Goal: Task Accomplishment & Management: Use online tool/utility

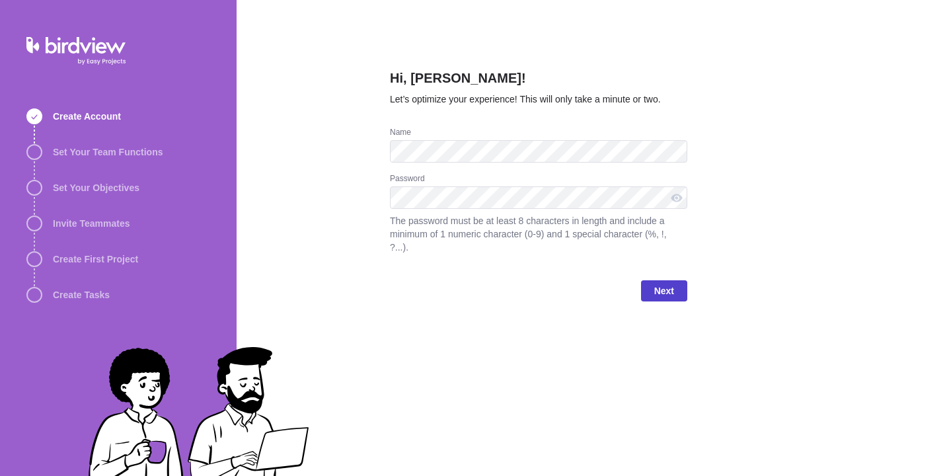
click at [654, 291] on span "Next" at bounding box center [664, 291] width 20 height 16
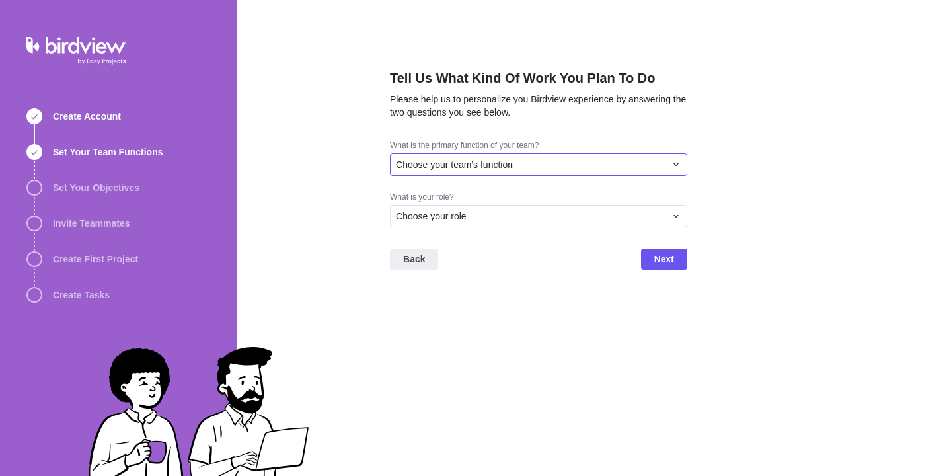
click at [550, 161] on div "Choose your team's function" at bounding box center [531, 164] width 270 height 13
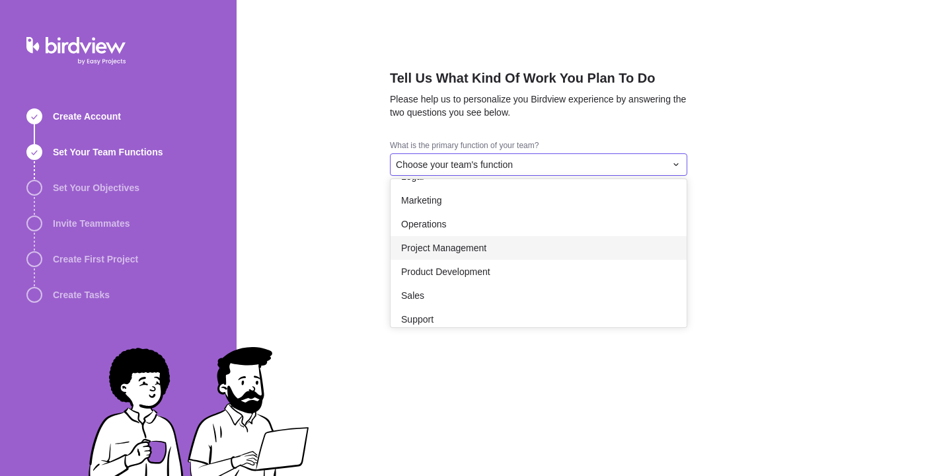
scroll to position [192, 0]
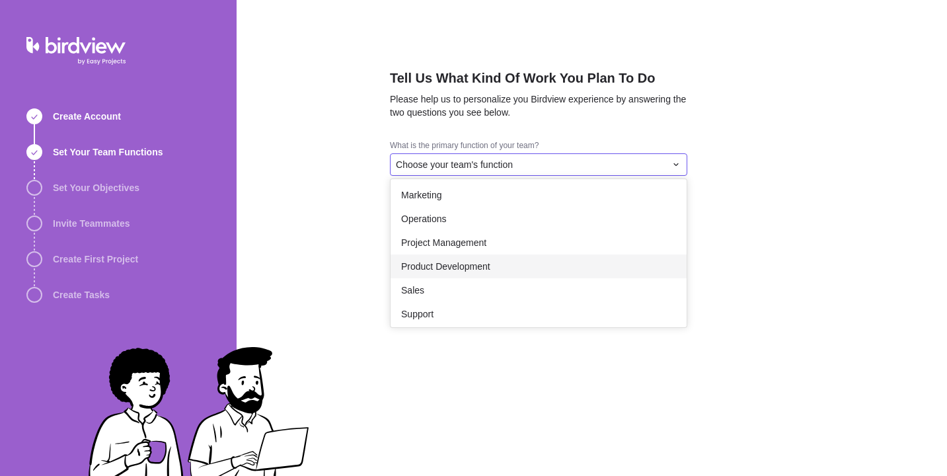
click at [443, 262] on span "Product Development" at bounding box center [445, 266] width 89 height 13
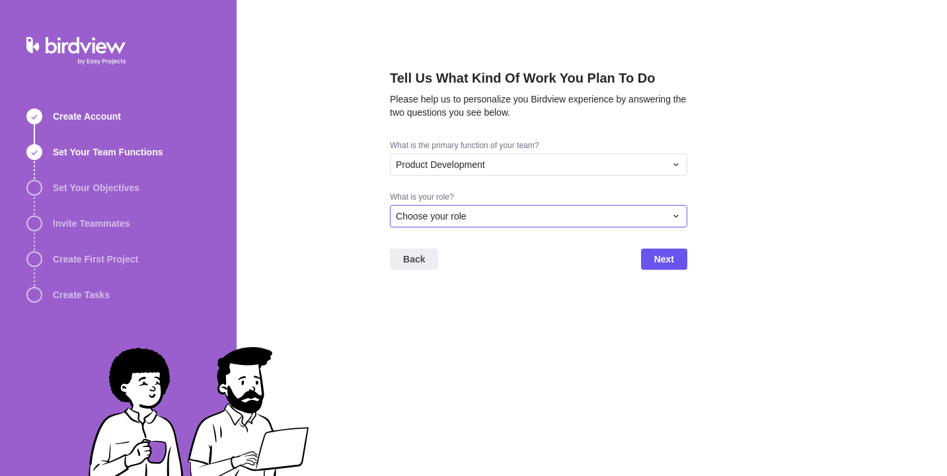
click at [454, 217] on span "Choose your role" at bounding box center [431, 215] width 71 height 13
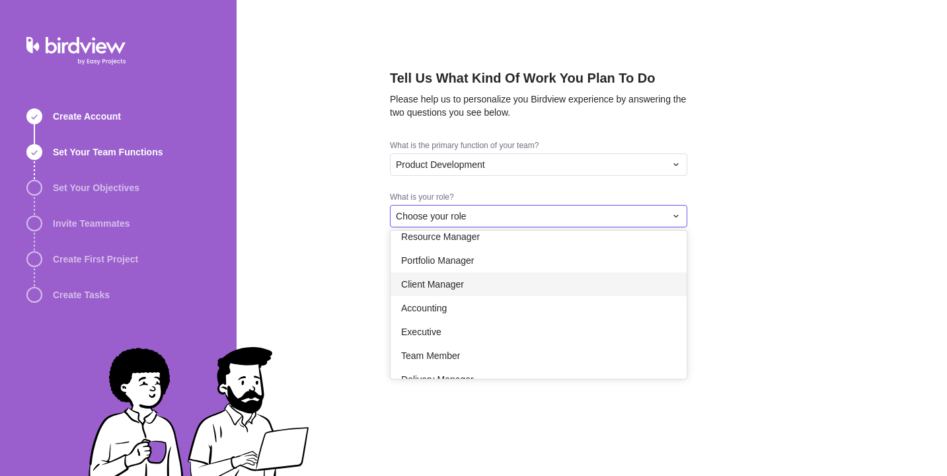
scroll to position [77, 0]
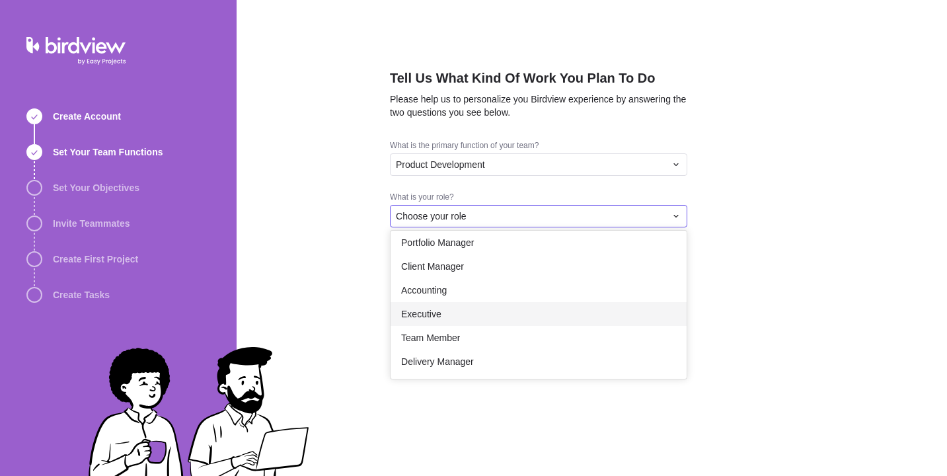
click at [449, 313] on div "Executive" at bounding box center [538, 314] width 296 height 24
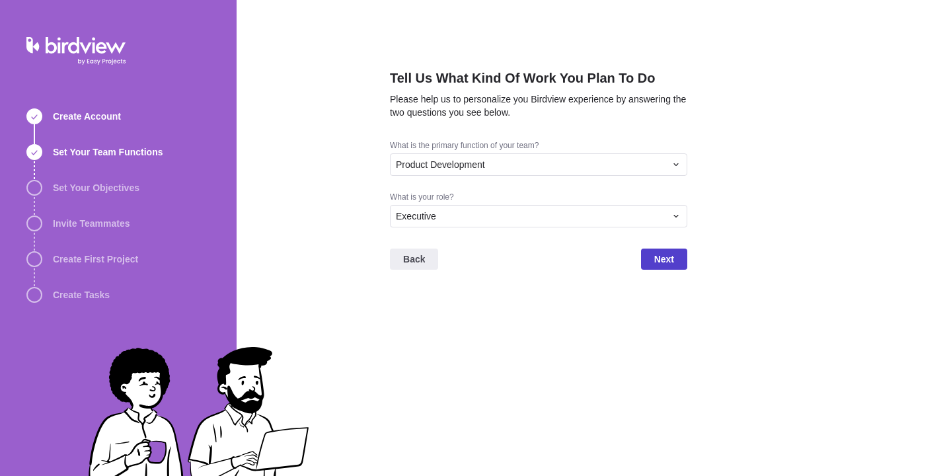
click at [659, 260] on span "Next" at bounding box center [664, 259] width 20 height 16
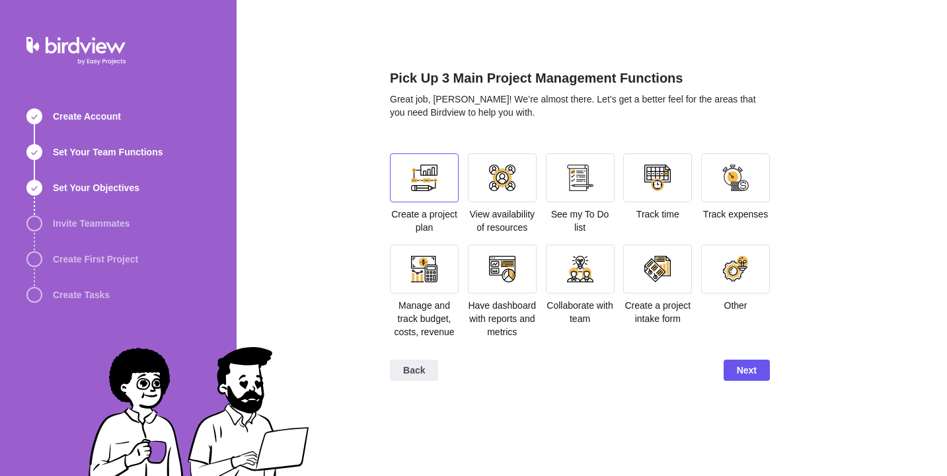
click at [433, 179] on div at bounding box center [424, 178] width 26 height 26
click at [579, 182] on div at bounding box center [580, 178] width 26 height 26
click at [492, 266] on div at bounding box center [502, 269] width 26 height 26
click at [570, 270] on div at bounding box center [580, 269] width 26 height 26
click at [585, 270] on div at bounding box center [580, 269] width 26 height 26
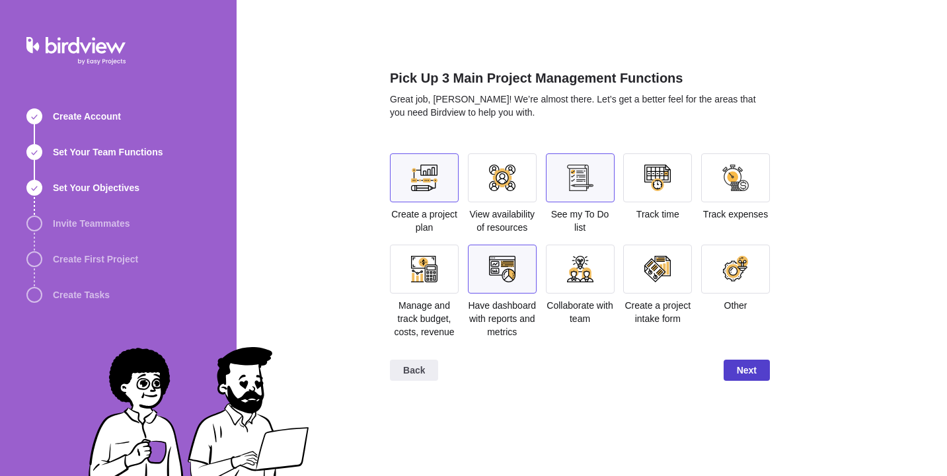
click at [741, 378] on span "Next" at bounding box center [747, 370] width 20 height 16
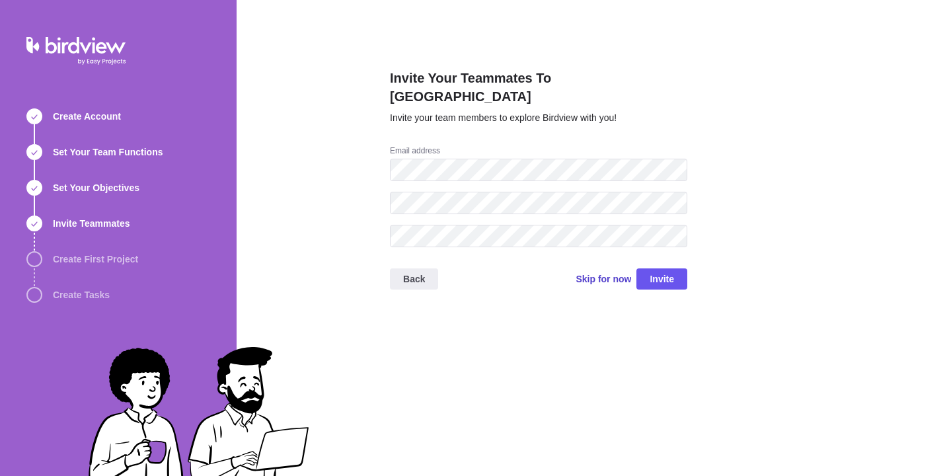
click at [586, 272] on span "Skip for now" at bounding box center [603, 278] width 56 height 13
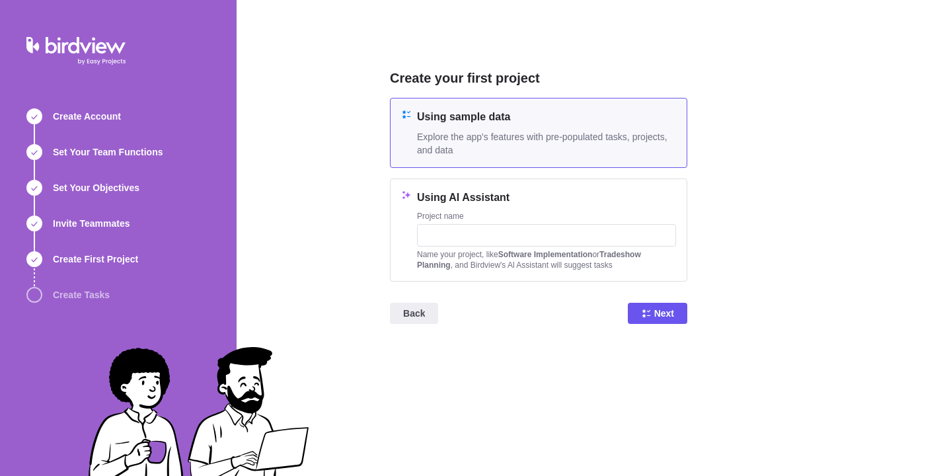
click at [421, 150] on span "Explore the app's features with pre-populated tasks, projects, and data" at bounding box center [546, 143] width 259 height 26
click at [473, 236] on input "text" at bounding box center [546, 235] width 259 height 22
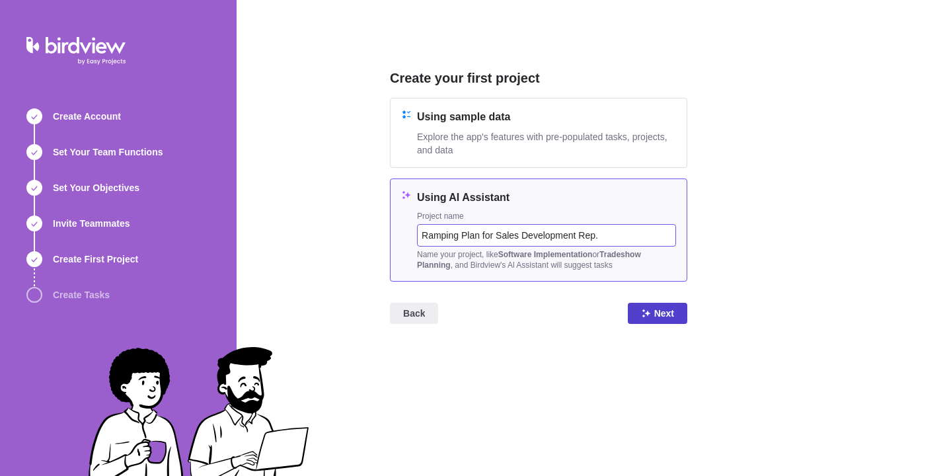
type input "Ramping Plan for Sales Development Rep."
click at [654, 316] on span "Next" at bounding box center [664, 313] width 20 height 16
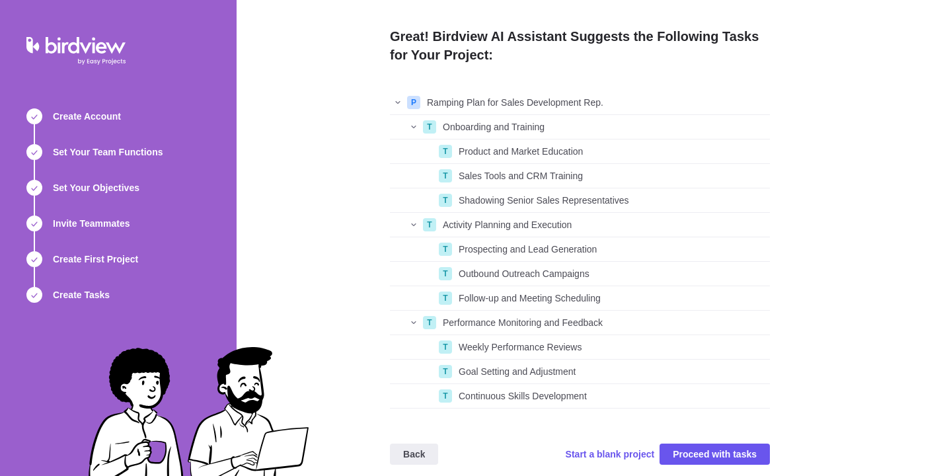
scroll to position [20, 0]
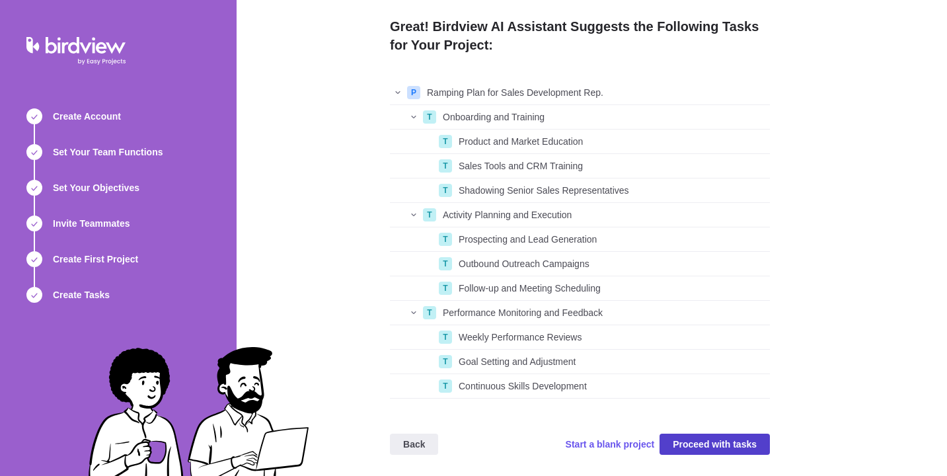
click at [699, 441] on span "Proceed with tasks" at bounding box center [715, 444] width 84 height 16
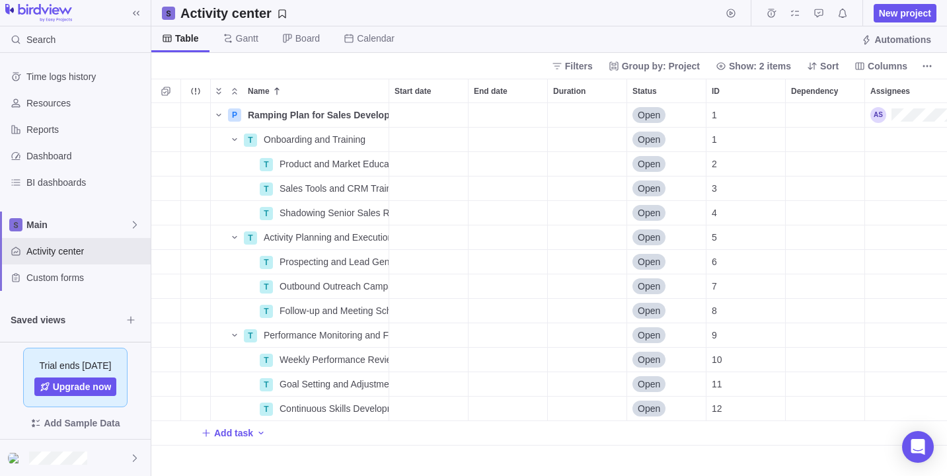
scroll to position [373, 796]
click at [893, 13] on span "New project" at bounding box center [905, 13] width 52 height 13
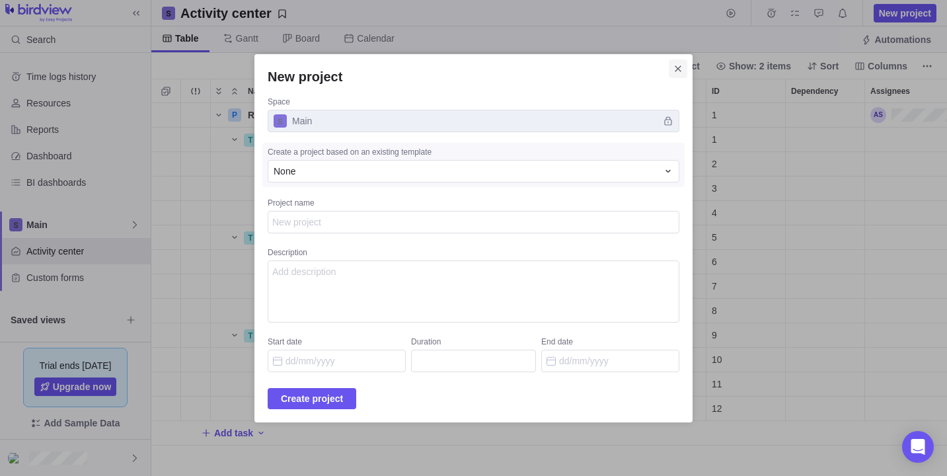
type textarea "x"
click at [673, 66] on icon "Close" at bounding box center [678, 68] width 11 height 11
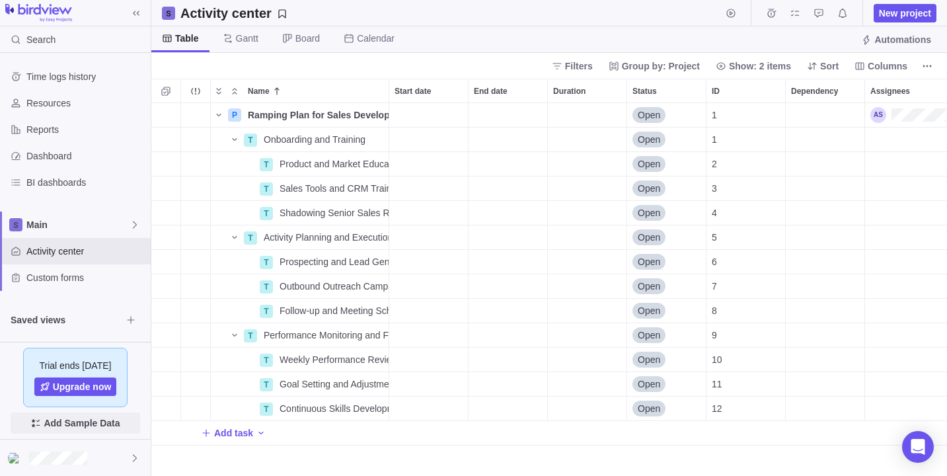
click at [54, 422] on span "Add Sample Data" at bounding box center [82, 423] width 76 height 16
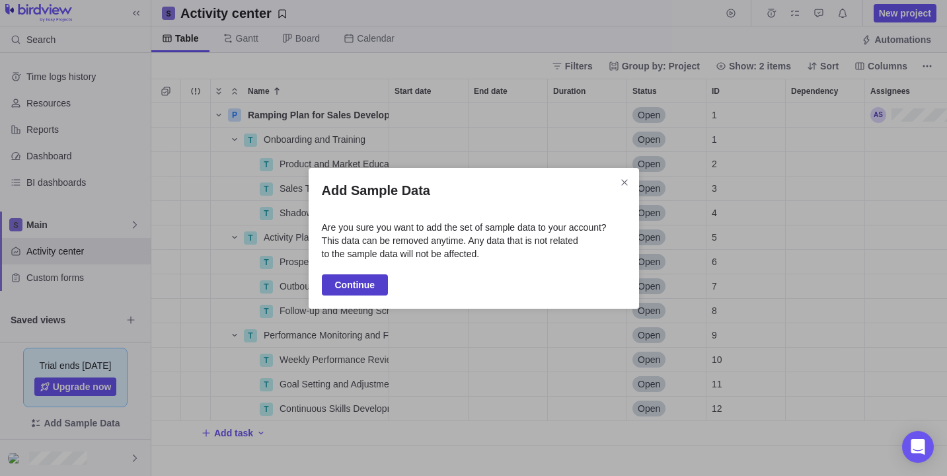
click at [340, 284] on span "Continue" at bounding box center [355, 285] width 40 height 16
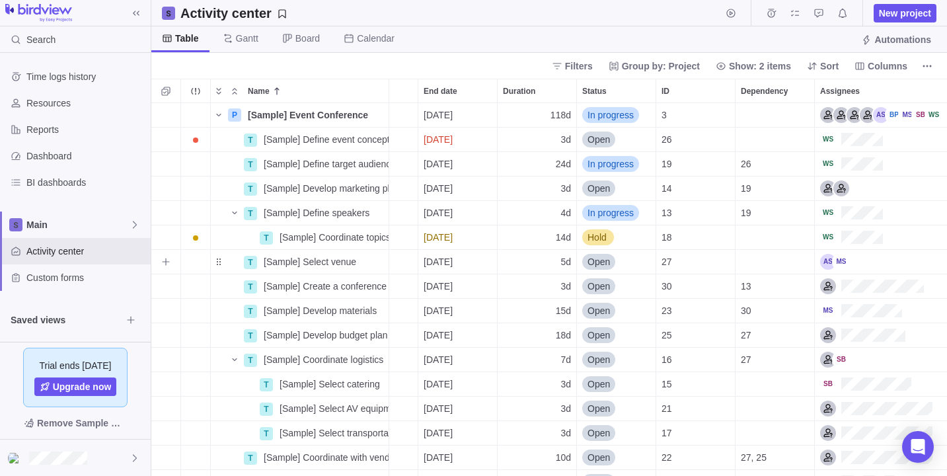
scroll to position [0, 0]
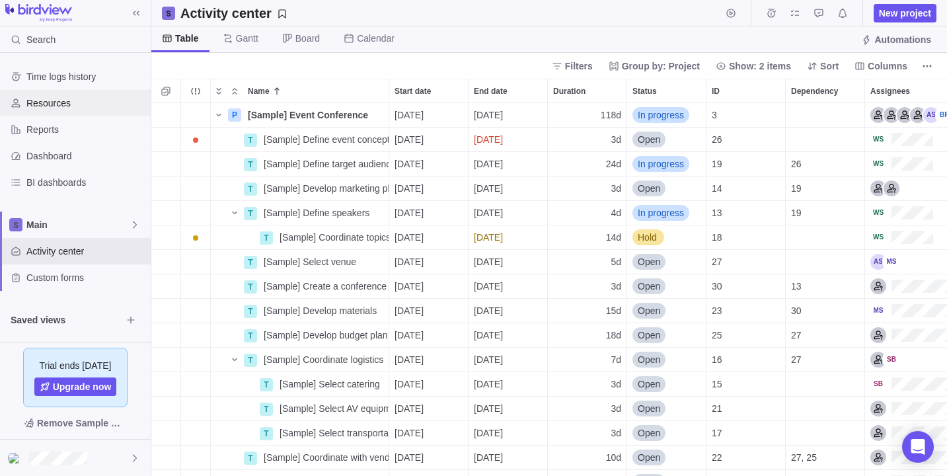
click at [56, 106] on span "Resources" at bounding box center [85, 102] width 119 height 13
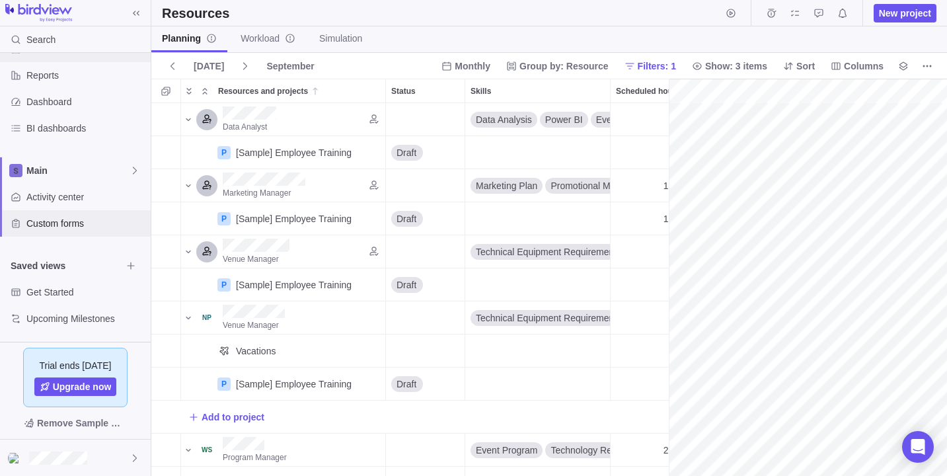
scroll to position [55, 0]
click at [56, 322] on span "Upcoming Milestones" at bounding box center [73, 317] width 95 height 13
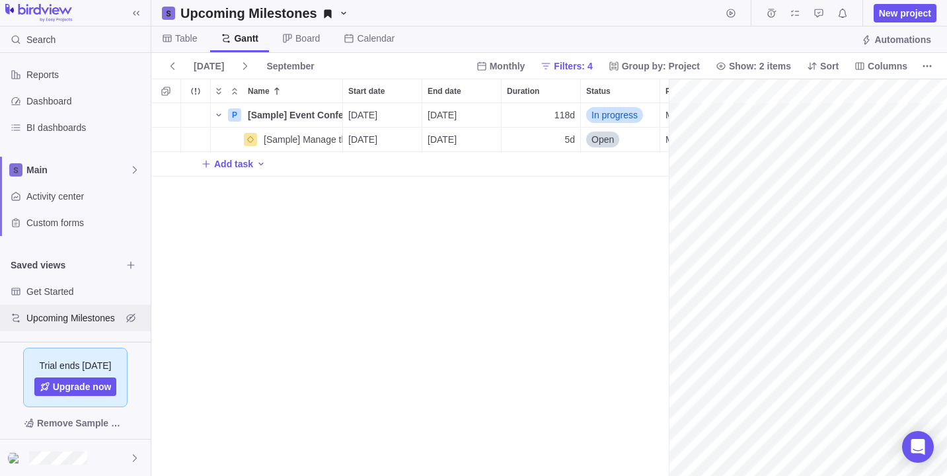
scroll to position [0, 131]
click at [60, 193] on span "Activity center" at bounding box center [85, 196] width 119 height 13
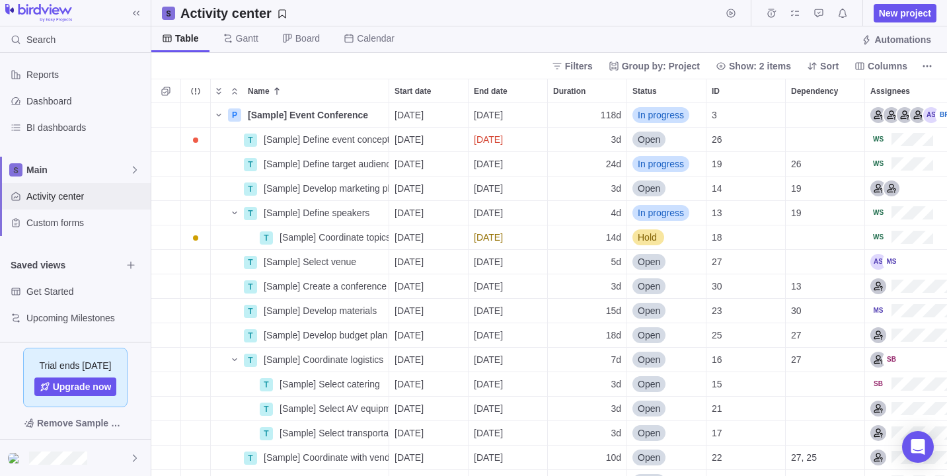
scroll to position [1, 1]
click at [64, 105] on span "Dashboard" at bounding box center [85, 100] width 119 height 13
